Goal: Task Accomplishment & Management: Use online tool/utility

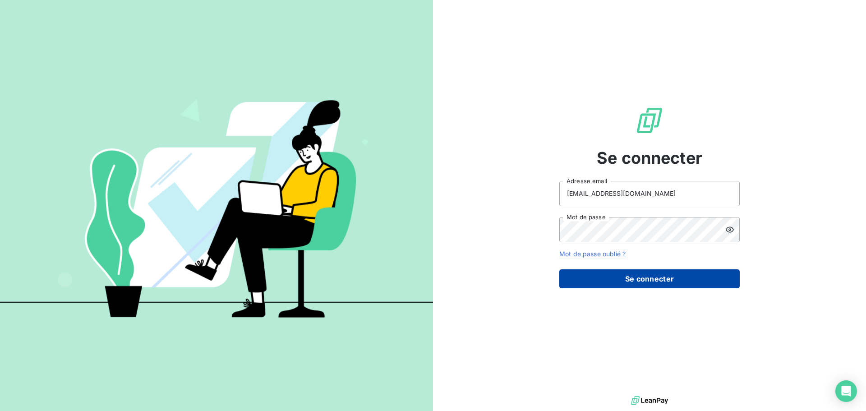
click at [628, 282] on button "Se connecter" at bounding box center [649, 278] width 180 height 19
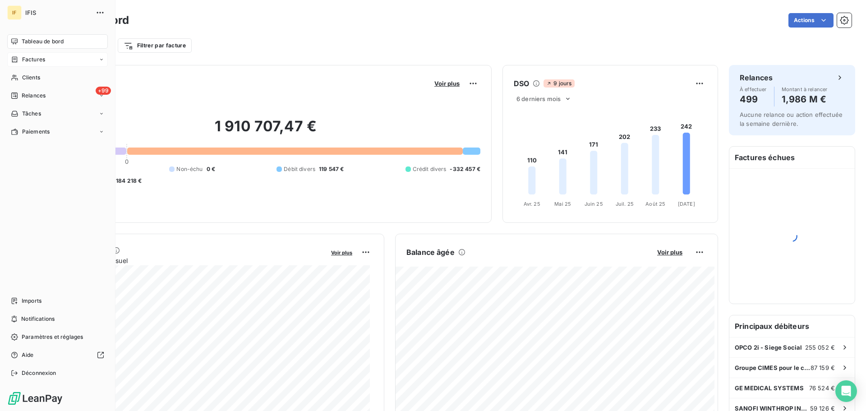
click at [34, 57] on span "Factures" at bounding box center [33, 59] width 23 height 8
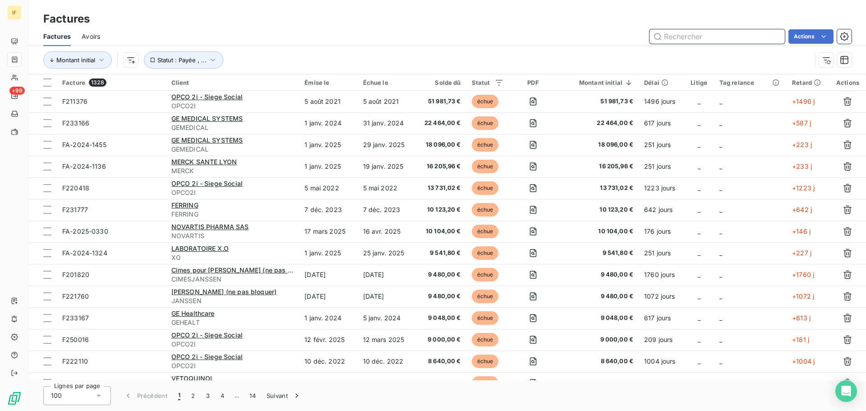
click at [702, 36] on input "text" at bounding box center [716, 36] width 135 height 14
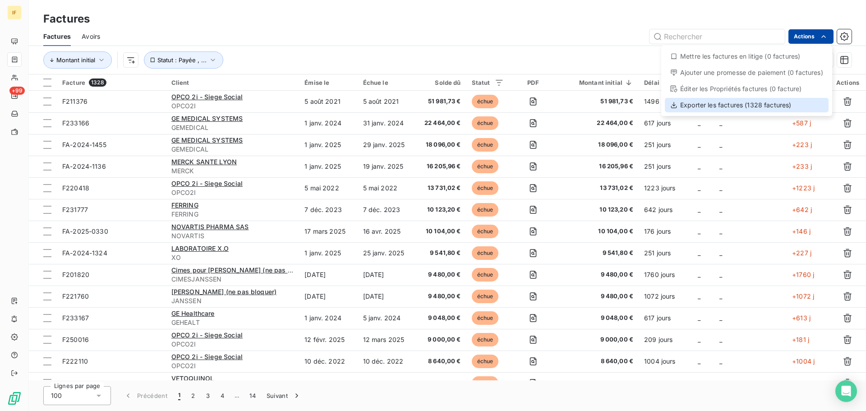
click at [710, 109] on div "Exporter les factures (1328 factures)" at bounding box center [746, 105] width 164 height 14
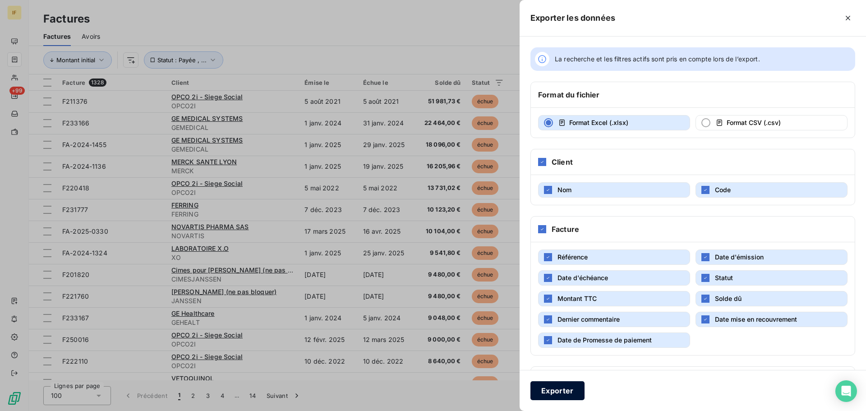
click at [557, 392] on button "Exporter" at bounding box center [557, 390] width 54 height 19
